Goal: Task Accomplishment & Management: Manage account settings

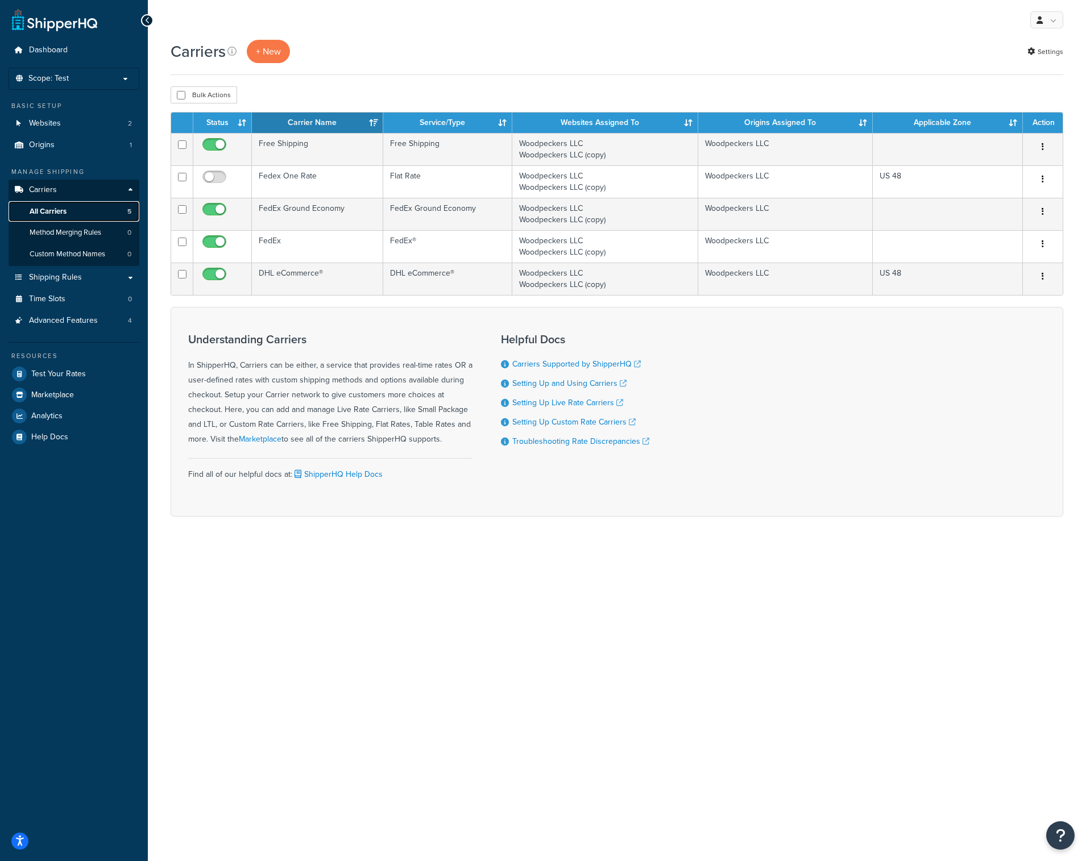
click at [59, 214] on span "All Carriers" at bounding box center [48, 212] width 37 height 10
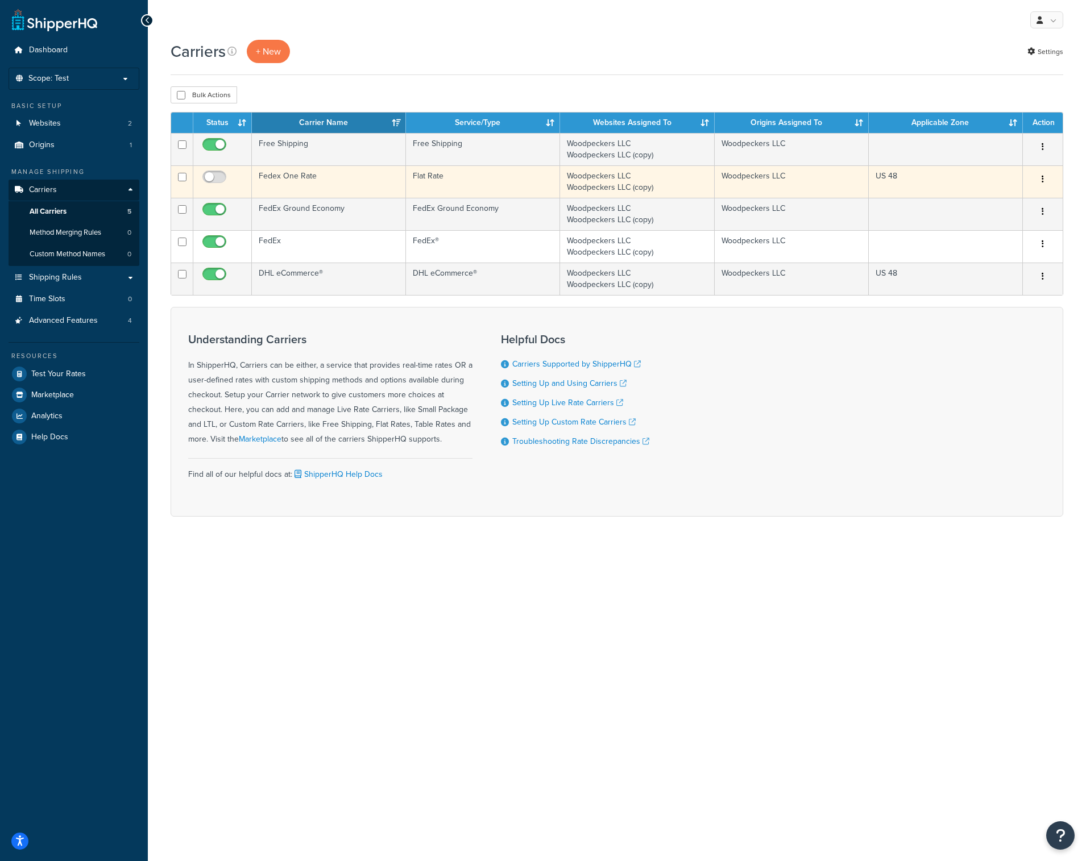
click at [290, 178] on td "Fedex One Rate" at bounding box center [329, 181] width 154 height 32
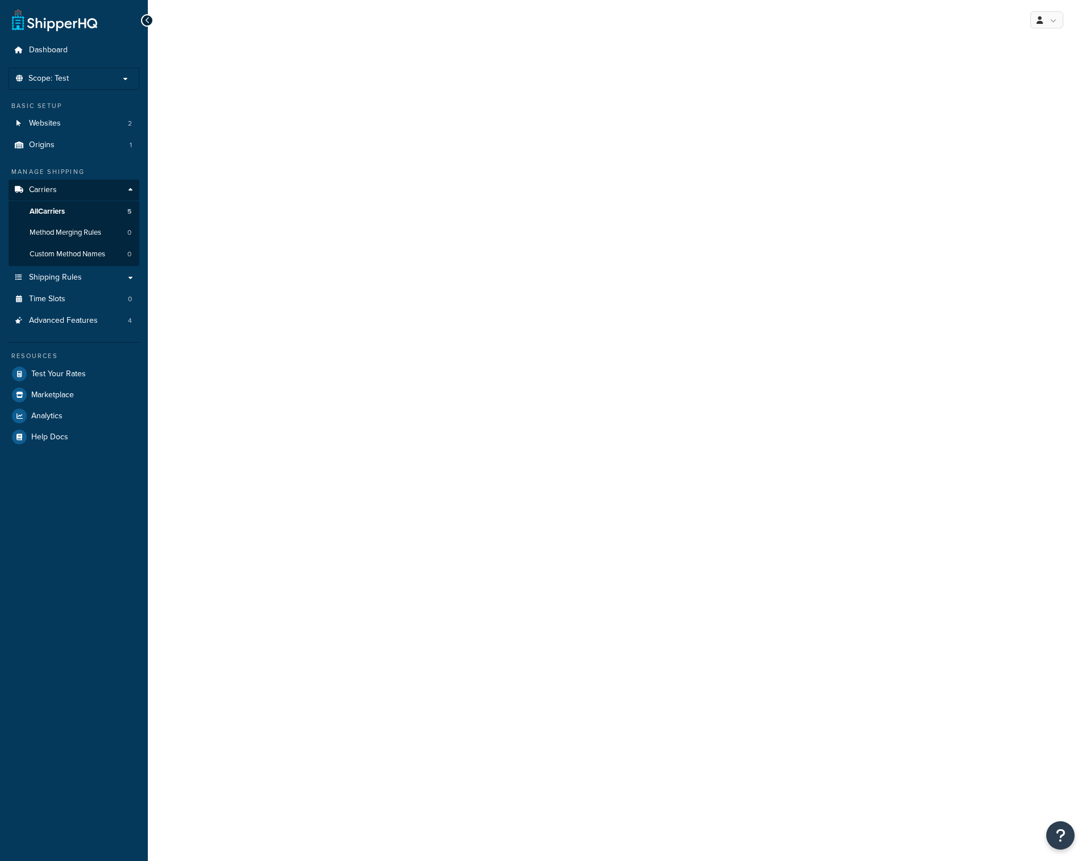
select select "flat"
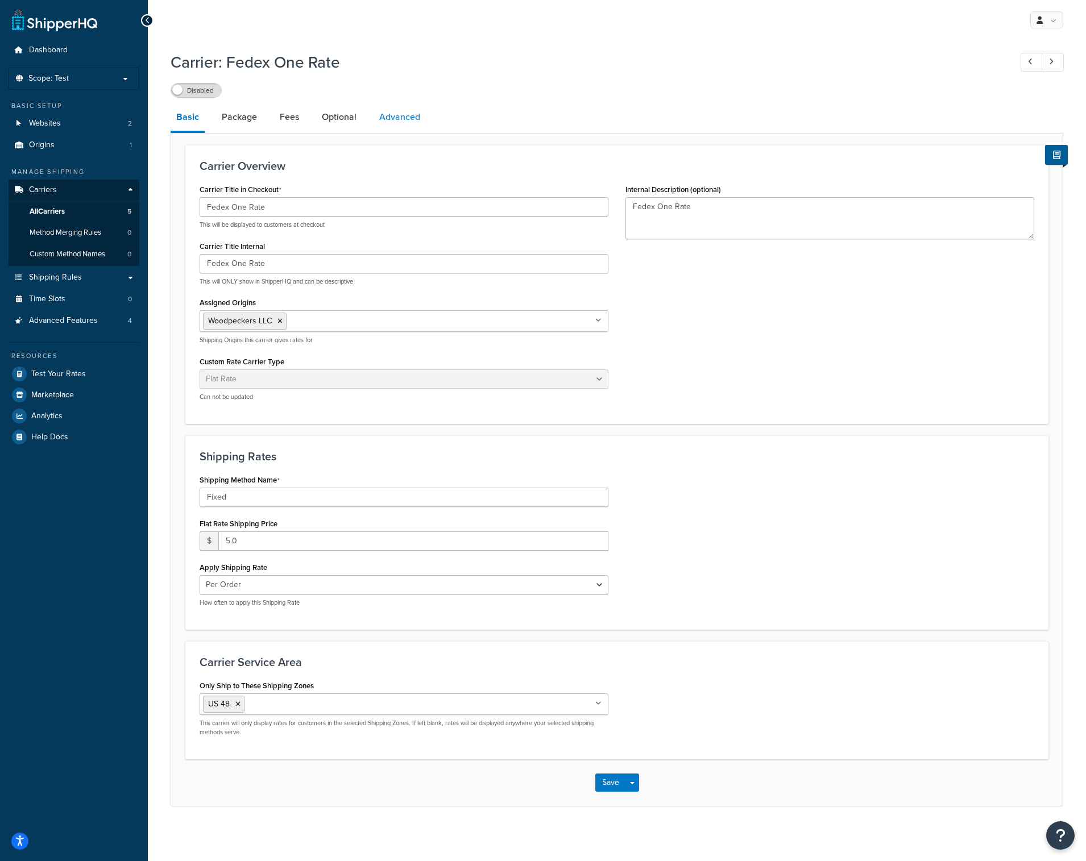
click at [397, 117] on link "Advanced" at bounding box center [399, 116] width 52 height 27
select select "false"
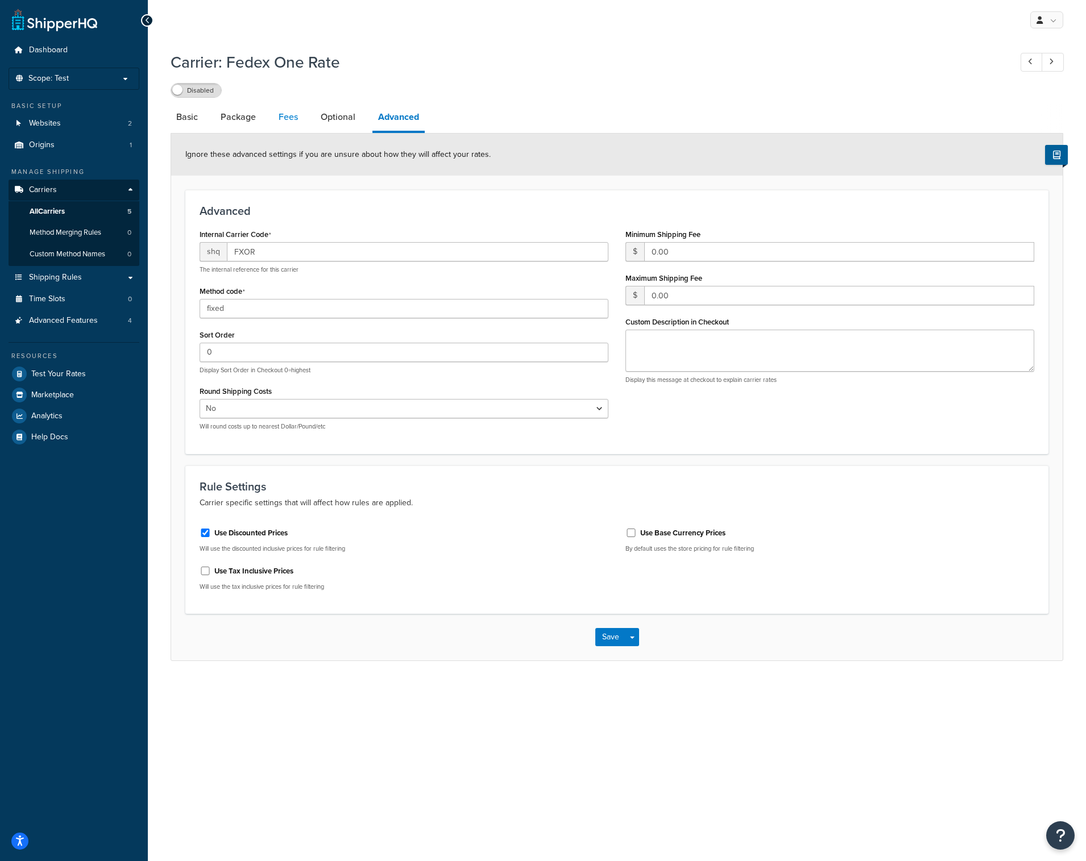
click at [284, 115] on link "Fees" at bounding box center [288, 116] width 31 height 27
select select "AFTER"
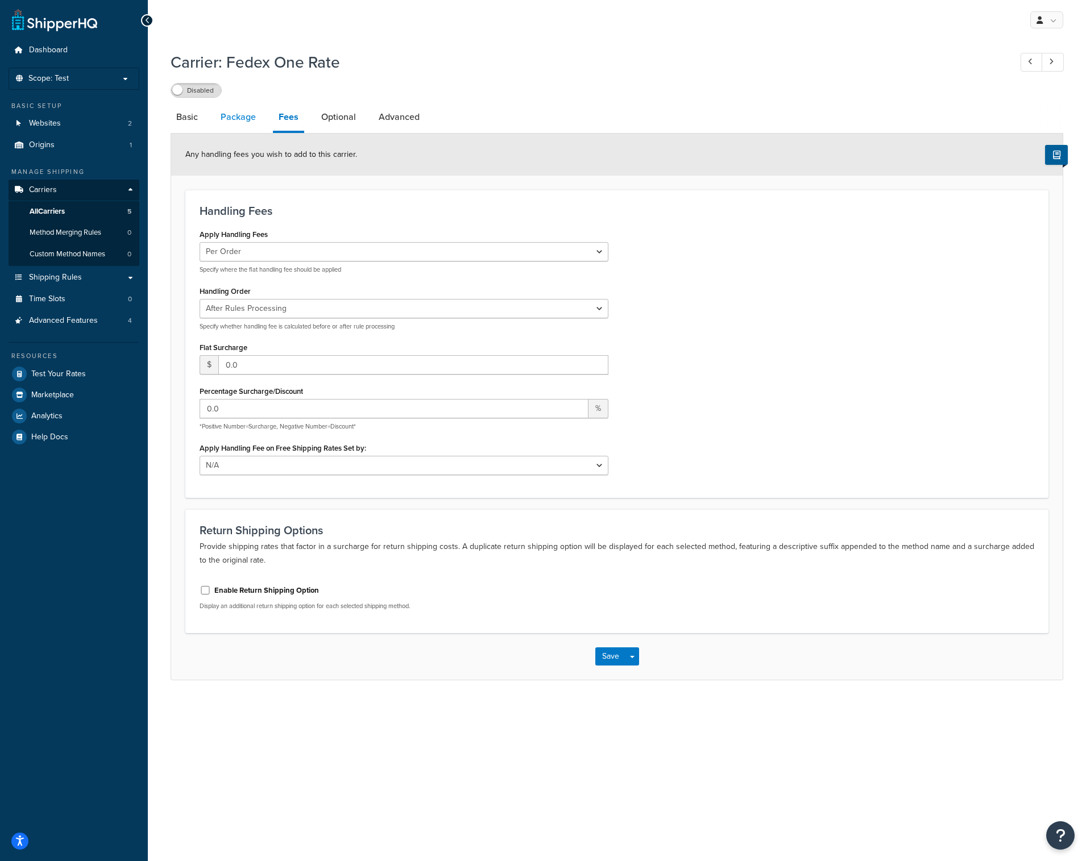
click at [242, 115] on link "Package" at bounding box center [238, 116] width 47 height 27
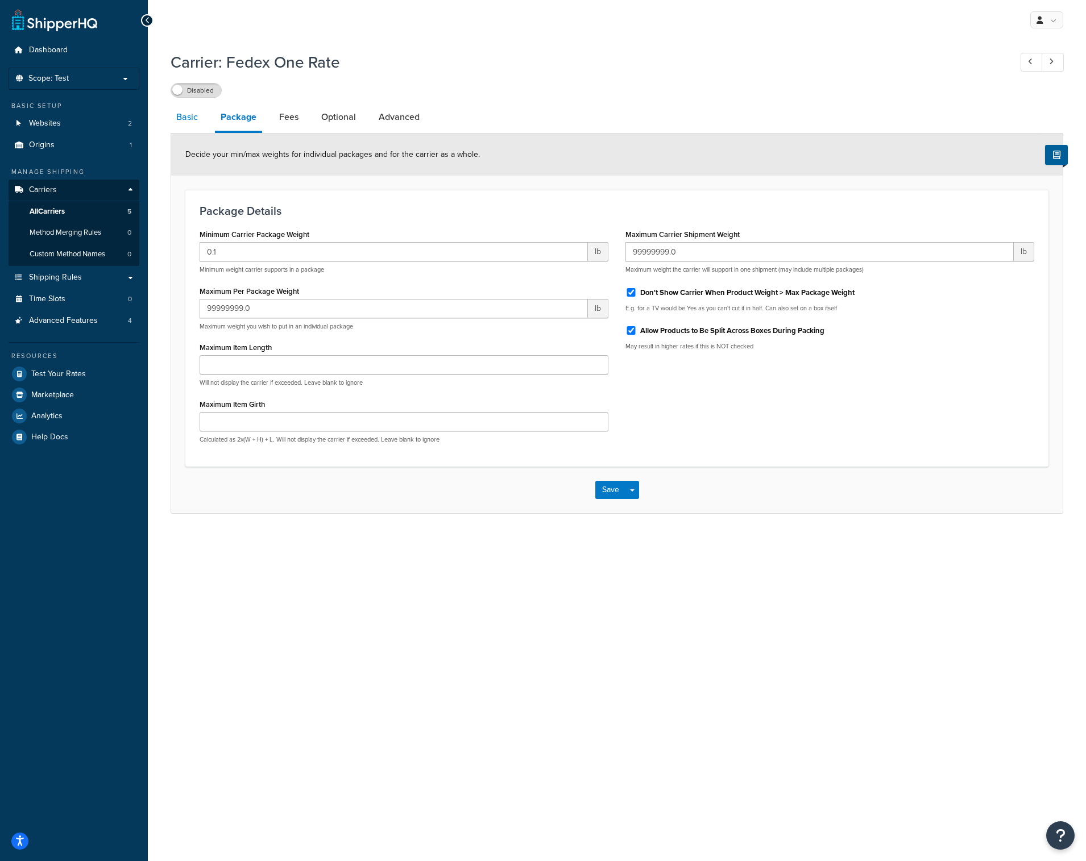
click at [194, 118] on link "Basic" at bounding box center [187, 116] width 33 height 27
select select "flat"
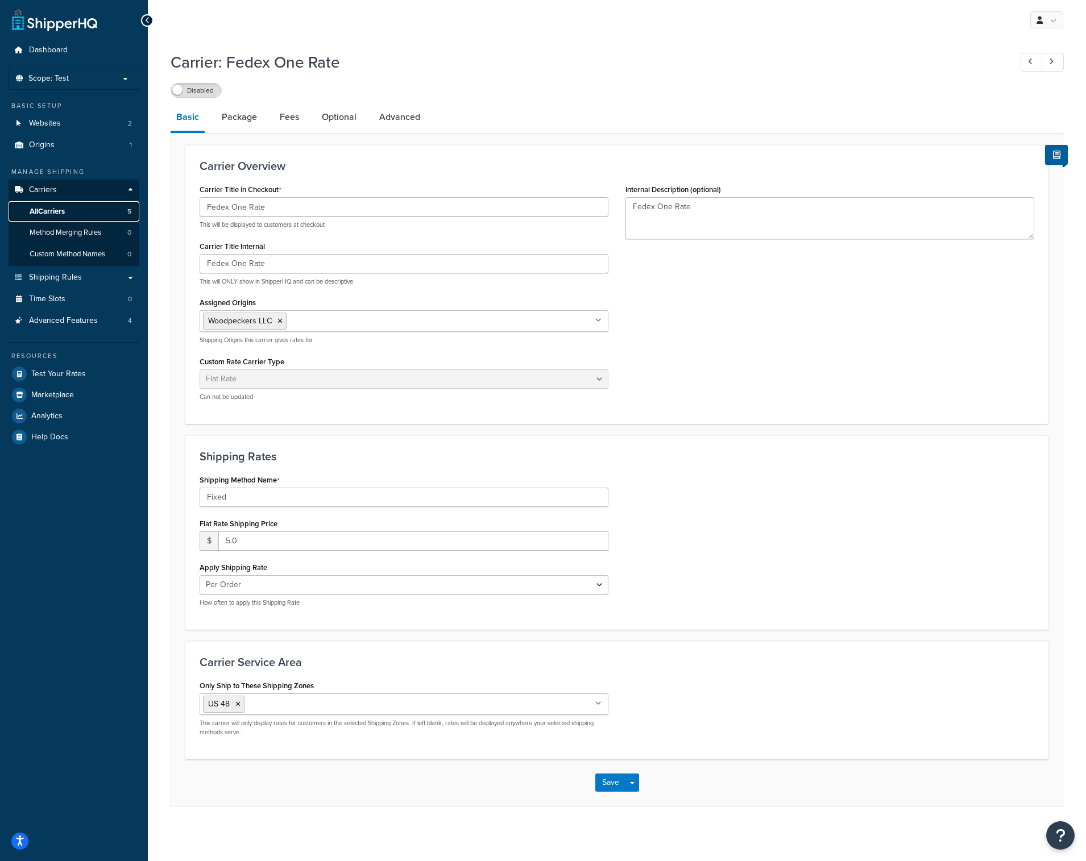
click at [62, 211] on span "All Carriers" at bounding box center [47, 212] width 35 height 10
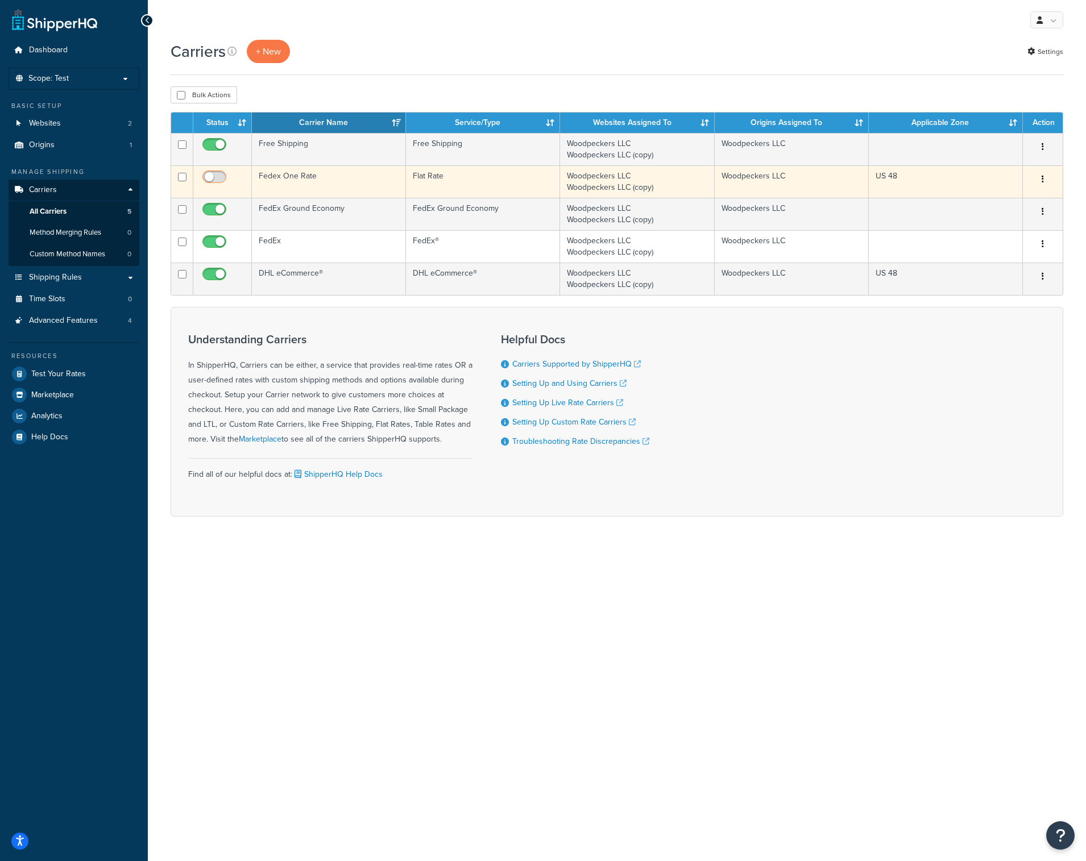
click at [210, 178] on input "checkbox" at bounding box center [215, 180] width 31 height 14
checkbox input "true"
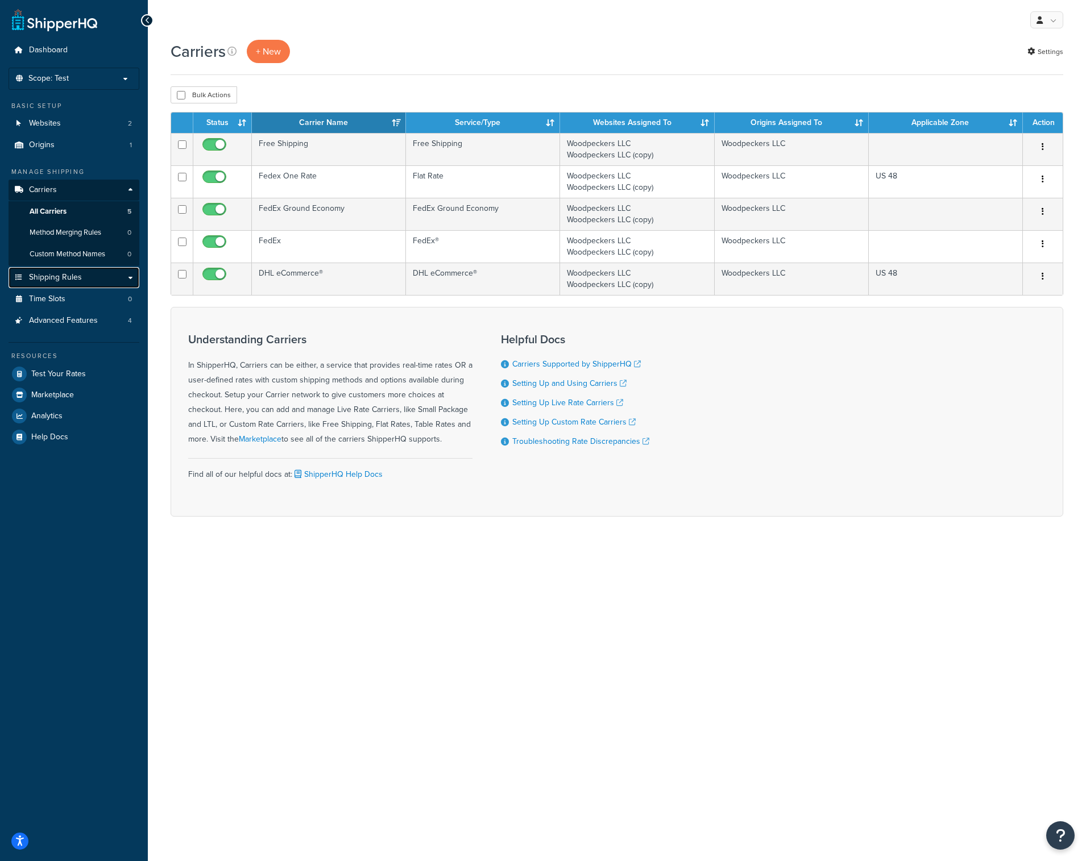
click at [70, 277] on span "Shipping Rules" at bounding box center [55, 278] width 53 height 10
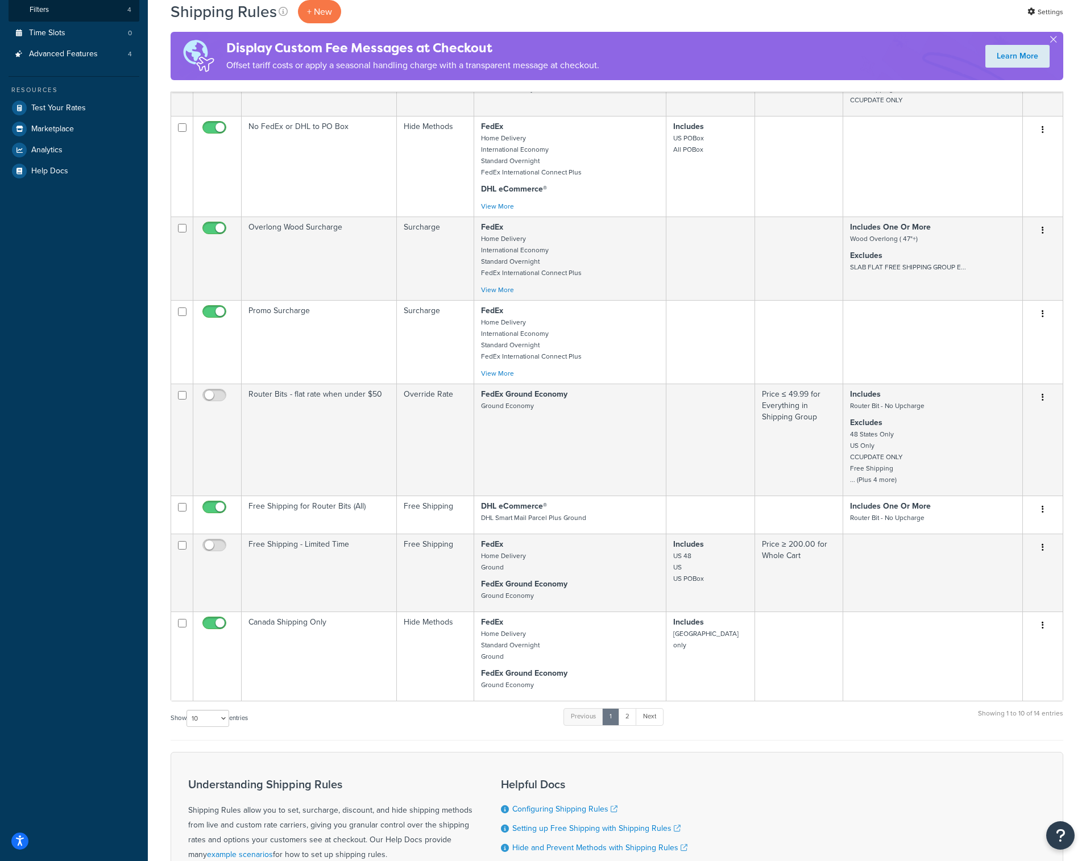
scroll to position [288, 0]
click at [628, 719] on link "2" at bounding box center [627, 716] width 19 height 17
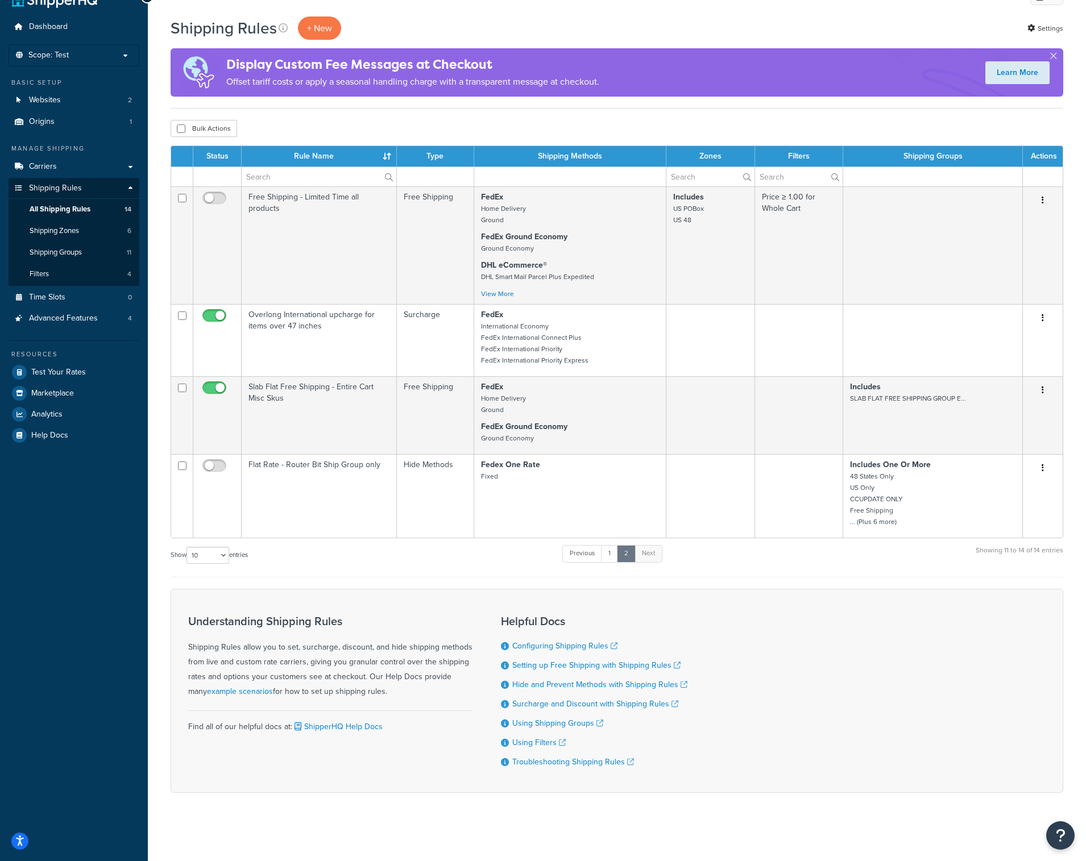
scroll to position [27, 0]
click at [610, 556] on link "1" at bounding box center [609, 553] width 17 height 17
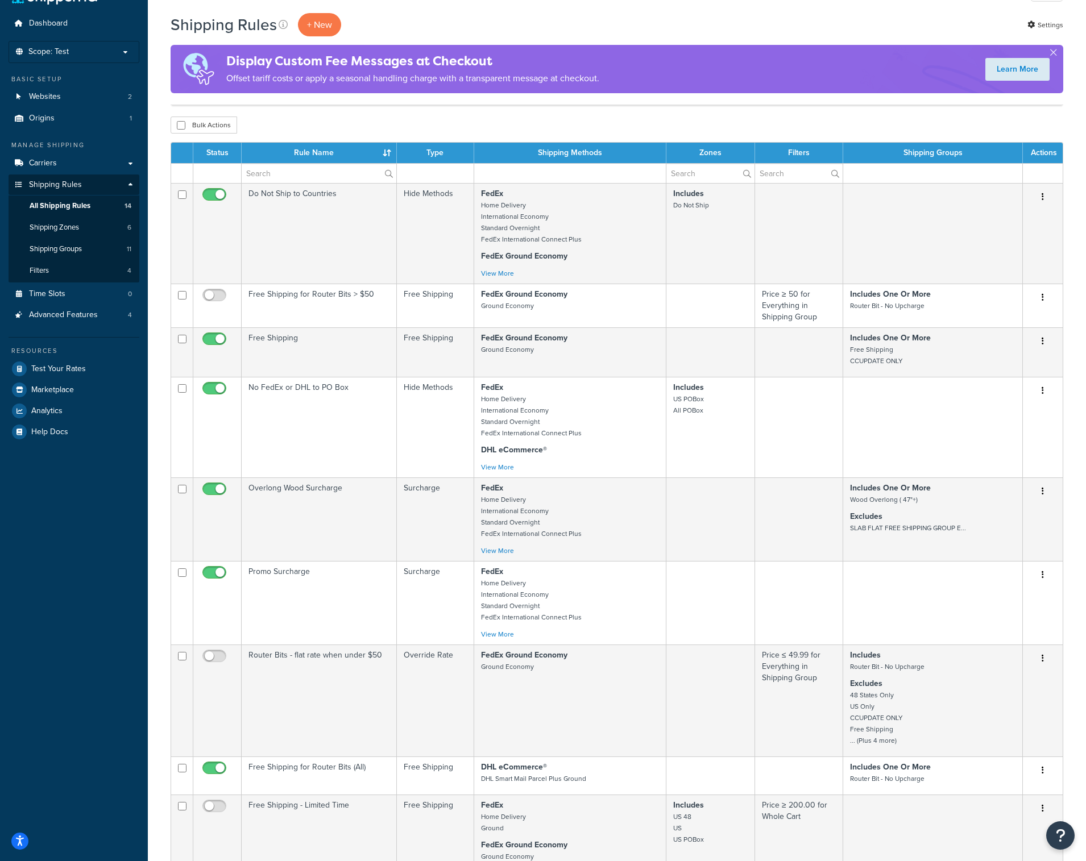
scroll to position [456, 0]
